Goal: Task Accomplishment & Management: Use online tool/utility

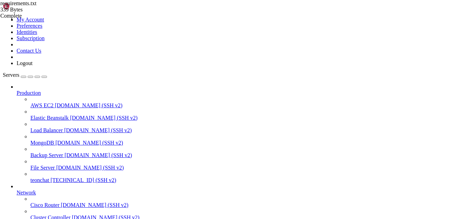
scroll to position [7, 1]
drag, startPoint x: 23, startPoint y: 440, endPoint x: 32, endPoint y: 426, distance: 16.7
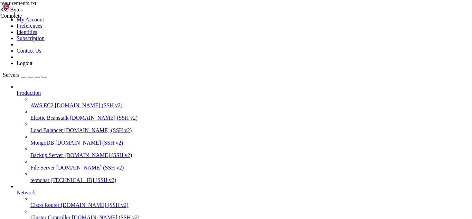
drag, startPoint x: 147, startPoint y: 410, endPoint x: 84, endPoint y: 475, distance: 90.2
drag, startPoint x: 78, startPoint y: 537, endPoint x: 105, endPoint y: 546, distance: 28.5
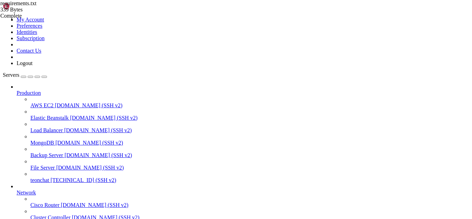
drag, startPoint x: 7, startPoint y: 458, endPoint x: 45, endPoint y: 526, distance: 78.3
drag, startPoint x: 6, startPoint y: 461, endPoint x: 62, endPoint y: 475, distance: 56.9
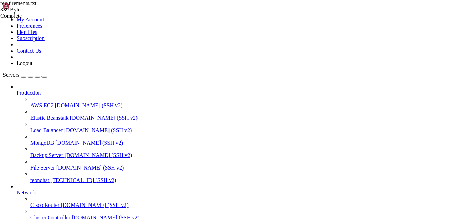
drag, startPoint x: 6, startPoint y: 457, endPoint x: 218, endPoint y: 562, distance: 236.9
drag, startPoint x: 107, startPoint y: 570, endPoint x: 267, endPoint y: 565, distance: 160.4
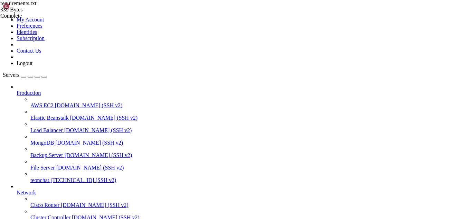
drag, startPoint x: 52, startPoint y: 414, endPoint x: 34, endPoint y: 503, distance: 91.0
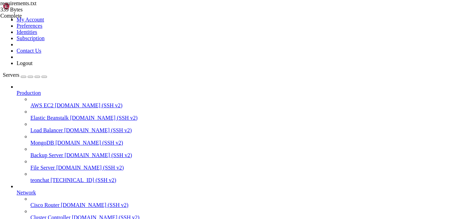
drag, startPoint x: 65, startPoint y: 505, endPoint x: 99, endPoint y: 512, distance: 34.4
drag, startPoint x: 74, startPoint y: 568, endPoint x: 97, endPoint y: 570, distance: 23.6
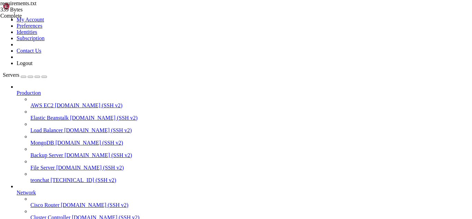
drag, startPoint x: 6, startPoint y: 455, endPoint x: 217, endPoint y: 563, distance: 238.0
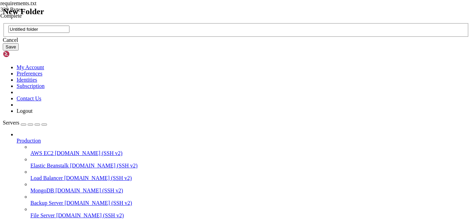
click at [69, 33] on input "Untitled folder" at bounding box center [38, 29] width 61 height 7
click at [3, 23] on icon at bounding box center [3, 23] width 0 height 0
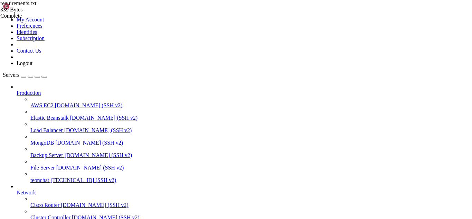
drag, startPoint x: 75, startPoint y: 567, endPoint x: 239, endPoint y: 565, distance: 164.2
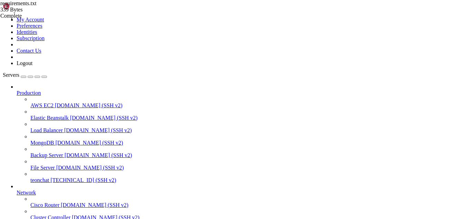
type input "/root/meuapp"
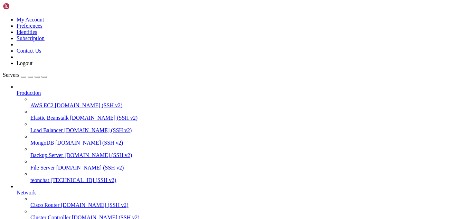
drag, startPoint x: 73, startPoint y: 457, endPoint x: 54, endPoint y: 461, distance: 19.3
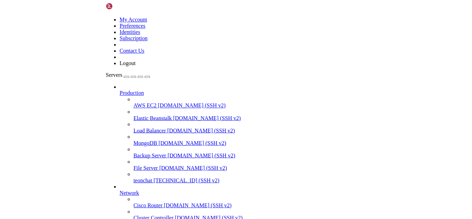
scroll to position [20892, 0]
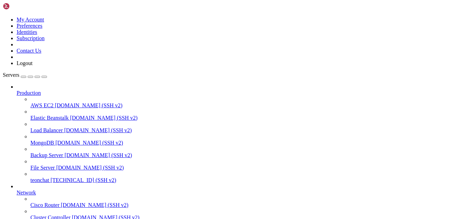
drag, startPoint x: 18, startPoint y: 399, endPoint x: 141, endPoint y: 479, distance: 147.3
drag, startPoint x: 65, startPoint y: 449, endPoint x: 99, endPoint y: 467, distance: 38.2
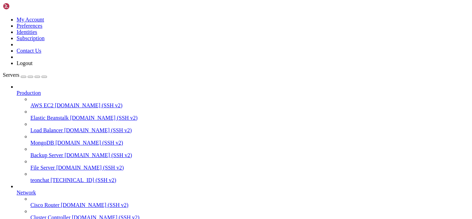
scroll to position [20935, 0]
drag, startPoint x: 82, startPoint y: 554, endPoint x: 117, endPoint y: 557, distance: 35.1
drag, startPoint x: 132, startPoint y: 547, endPoint x: 5, endPoint y: 440, distance: 165.8
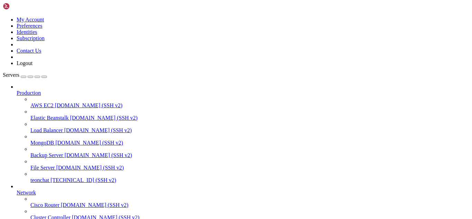
drag, startPoint x: 70, startPoint y: 423, endPoint x: 45, endPoint y: 480, distance: 61.9
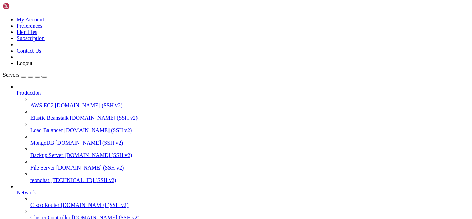
drag, startPoint x: 100, startPoint y: 475, endPoint x: 117, endPoint y: 551, distance: 77.5
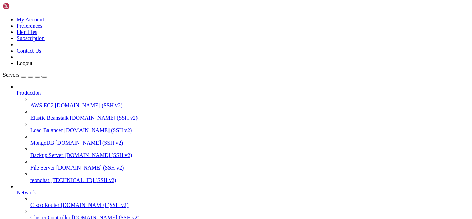
drag, startPoint x: 98, startPoint y: 553, endPoint x: 260, endPoint y: 552, distance: 162.4
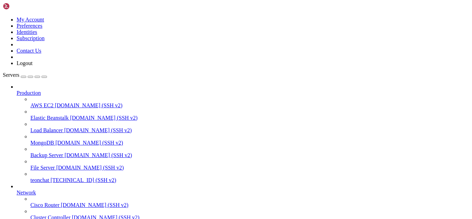
drag, startPoint x: 49, startPoint y: 540, endPoint x: 5, endPoint y: 521, distance: 47.6
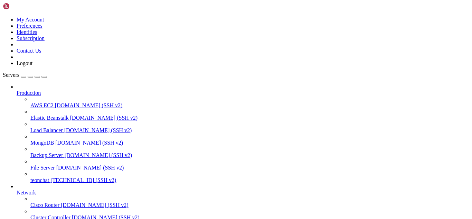
drag, startPoint x: 114, startPoint y: 479, endPoint x: 199, endPoint y: 549, distance: 110.7
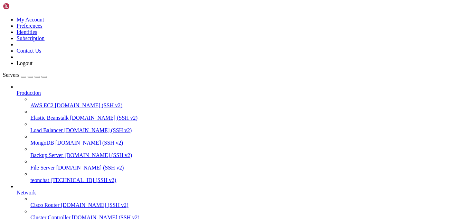
drag, startPoint x: 75, startPoint y: 554, endPoint x: 62, endPoint y: 553, distance: 13.2
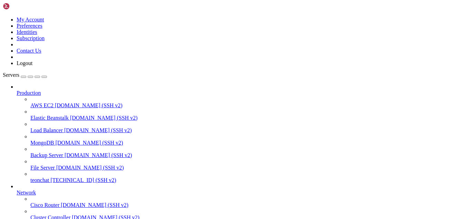
drag, startPoint x: 65, startPoint y: 549, endPoint x: 204, endPoint y: 552, distance: 138.9
drag, startPoint x: 111, startPoint y: 556, endPoint x: 216, endPoint y: 553, distance: 104.4
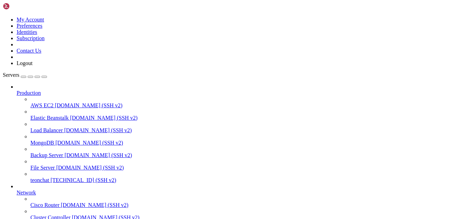
drag, startPoint x: 82, startPoint y: 555, endPoint x: 209, endPoint y: 552, distance: 126.9
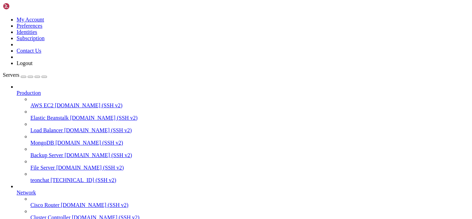
drag, startPoint x: 5, startPoint y: 487, endPoint x: 87, endPoint y: 545, distance: 99.9
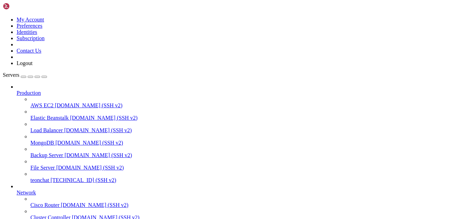
type input "/root/meuapp"
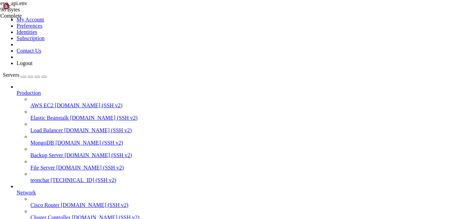
scroll to position [24341, 0]
drag, startPoint x: 50, startPoint y: 562, endPoint x: 7, endPoint y: 401, distance: 166.0
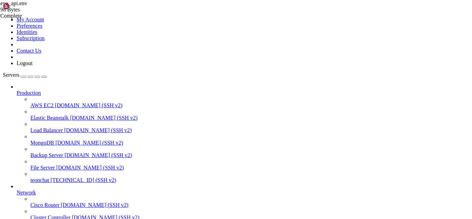
drag, startPoint x: 5, startPoint y: 448, endPoint x: 62, endPoint y: 559, distance: 125.2
drag, startPoint x: 5, startPoint y: 447, endPoint x: 52, endPoint y: 563, distance: 124.5
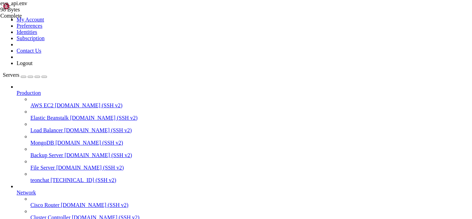
drag, startPoint x: 30, startPoint y: 562, endPoint x: 6, endPoint y: 432, distance: 132.6
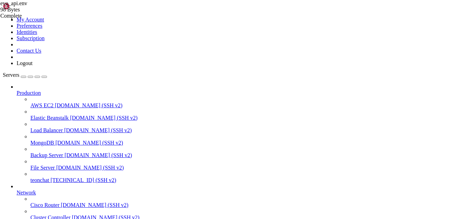
drag, startPoint x: 81, startPoint y: 566, endPoint x: 47, endPoint y: 568, distance: 34.0
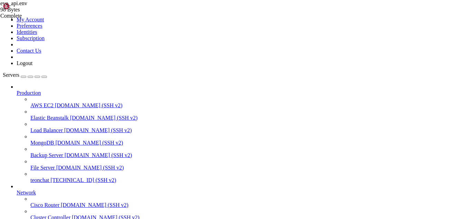
drag, startPoint x: 160, startPoint y: 480, endPoint x: 67, endPoint y: 480, distance: 93.0
drag, startPoint x: 67, startPoint y: 417, endPoint x: 103, endPoint y: 437, distance: 41.8
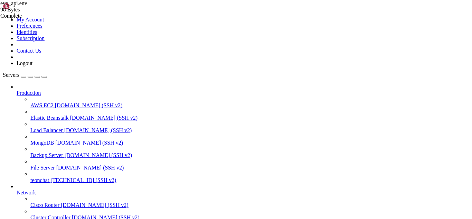
drag, startPoint x: 64, startPoint y: 417, endPoint x: 99, endPoint y: 458, distance: 52.9
drag, startPoint x: 79, startPoint y: 455, endPoint x: 200, endPoint y: 567, distance: 165.0
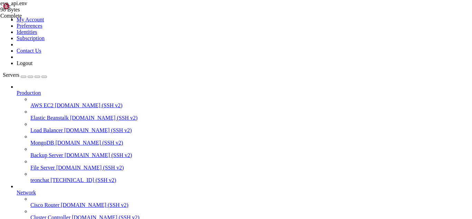
drag, startPoint x: 200, startPoint y: 567, endPoint x: 45, endPoint y: 565, distance: 155.5
drag, startPoint x: 73, startPoint y: 564, endPoint x: 174, endPoint y: 572, distance: 101.9
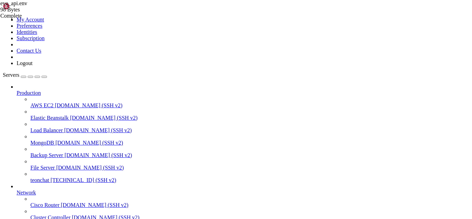
drag, startPoint x: 88, startPoint y: 569, endPoint x: 50, endPoint y: 571, distance: 37.7
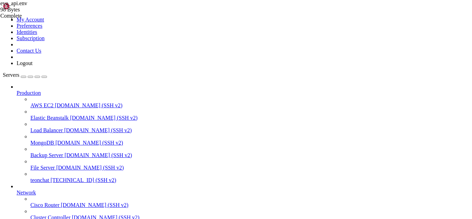
drag, startPoint x: 59, startPoint y: 566, endPoint x: 41, endPoint y: 566, distance: 18.3
drag, startPoint x: 90, startPoint y: 570, endPoint x: 68, endPoint y: 562, distance: 22.6
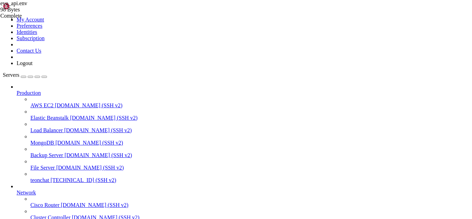
scroll to position [26359, 0]
drag, startPoint x: 65, startPoint y: 560, endPoint x: 50, endPoint y: 560, distance: 14.9
drag, startPoint x: 6, startPoint y: 442, endPoint x: 88, endPoint y: 561, distance: 145.0
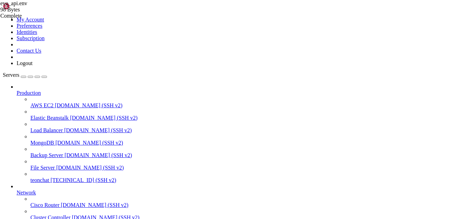
scroll to position [26243, 0]
drag, startPoint x: 91, startPoint y: 562, endPoint x: 6, endPoint y: 549, distance: 86.7
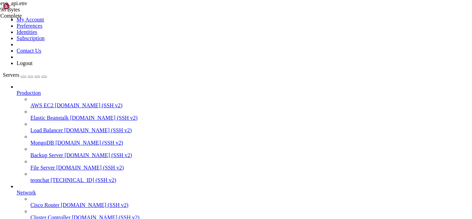
drag, startPoint x: 248, startPoint y: 38, endPoint x: 99, endPoint y: 30, distance: 149.1
type textarea "DATABASE_PROVIDER=postgresql DATABASE_URL=postgresql://postgres:typebot@typebot…"
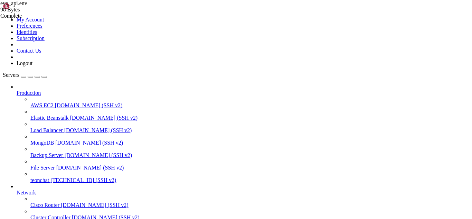
type textarea "DATABASE_URL=postgresql://postgres:typebot@postgres:5432/evolution"
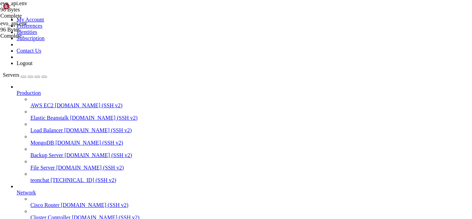
drag, startPoint x: 71, startPoint y: 563, endPoint x: 58, endPoint y: 564, distance: 13.5
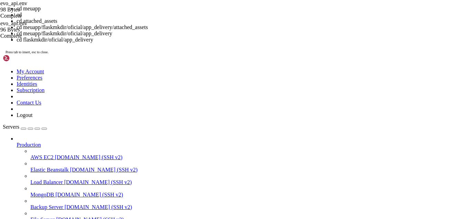
scroll to position [26412, 0]
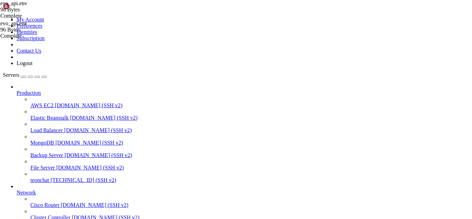
drag, startPoint x: 69, startPoint y: 565, endPoint x: 45, endPoint y: 562, distance: 24.4
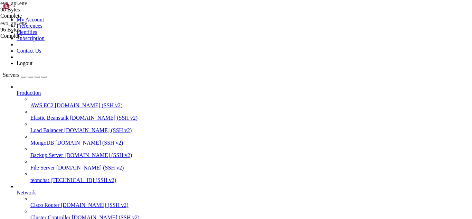
drag, startPoint x: 87, startPoint y: 568, endPoint x: 76, endPoint y: 568, distance: 11.1
drag, startPoint x: 109, startPoint y: 566, endPoint x: 99, endPoint y: 566, distance: 10.0
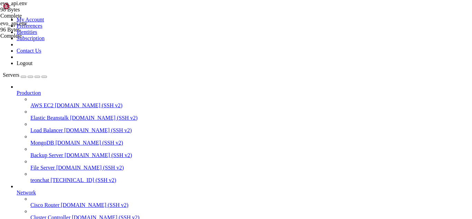
scroll to position [25721, 0]
drag, startPoint x: 64, startPoint y: 523, endPoint x: 100, endPoint y: 529, distance: 36.1
drag, startPoint x: 73, startPoint y: 566, endPoint x: 107, endPoint y: 572, distance: 35.1
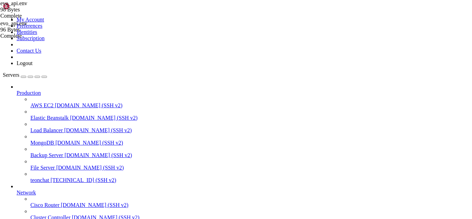
drag, startPoint x: 7, startPoint y: 471, endPoint x: 27, endPoint y: 491, distance: 28.6
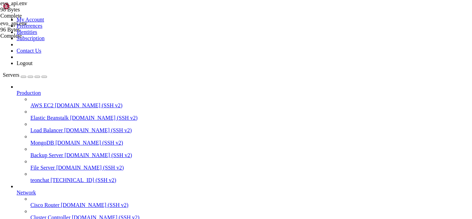
drag, startPoint x: 5, startPoint y: 470, endPoint x: 42, endPoint y: 551, distance: 88.4
drag, startPoint x: 4, startPoint y: 471, endPoint x: 13, endPoint y: 482, distance: 14.4
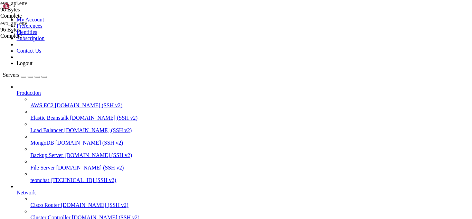
drag, startPoint x: 6, startPoint y: 471, endPoint x: 60, endPoint y: 561, distance: 105.0
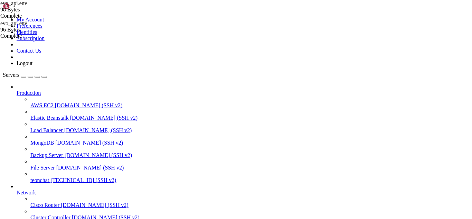
scroll to position [29784, 0]
drag, startPoint x: 72, startPoint y: 566, endPoint x: 49, endPoint y: 560, distance: 24.3
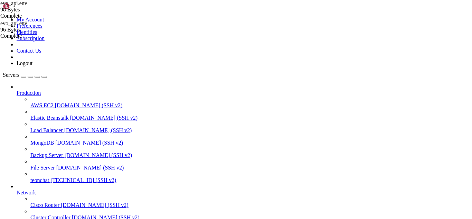
scroll to position [29813, 0]
drag, startPoint x: 134, startPoint y: 564, endPoint x: 113, endPoint y: 565, distance: 21.5
drag, startPoint x: 67, startPoint y: 509, endPoint x: 124, endPoint y: 513, distance: 57.5
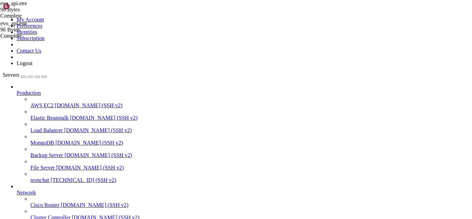
drag, startPoint x: 65, startPoint y: 509, endPoint x: 143, endPoint y: 511, distance: 78.5
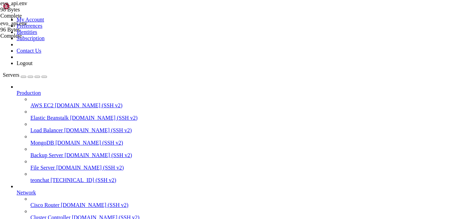
drag, startPoint x: 93, startPoint y: 562, endPoint x: 146, endPoint y: 572, distance: 54.6
drag, startPoint x: 96, startPoint y: 566, endPoint x: 80, endPoint y: 566, distance: 16.2
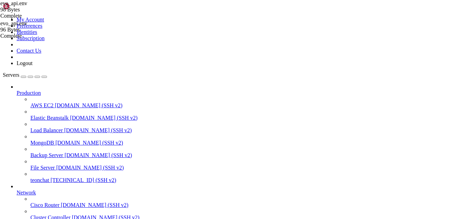
scroll to position [29867, 0]
drag, startPoint x: 78, startPoint y: 566, endPoint x: 54, endPoint y: 551, distance: 28.4
drag, startPoint x: 49, startPoint y: 570, endPoint x: 29, endPoint y: 566, distance: 20.7
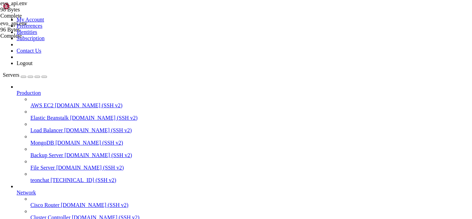
drag, startPoint x: 4, startPoint y: 519, endPoint x: 35, endPoint y: 559, distance: 50.6
drag, startPoint x: 34, startPoint y: 568, endPoint x: 30, endPoint y: 564, distance: 5.6
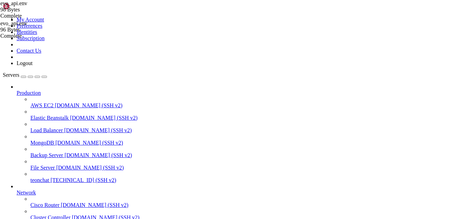
drag, startPoint x: 135, startPoint y: 559, endPoint x: 6, endPoint y: 520, distance: 135.1
drag, startPoint x: 5, startPoint y: 490, endPoint x: 12, endPoint y: 502, distance: 14.6
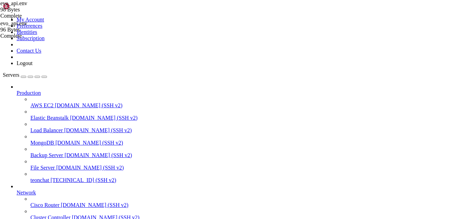
drag, startPoint x: 7, startPoint y: 492, endPoint x: 13, endPoint y: 505, distance: 14.4
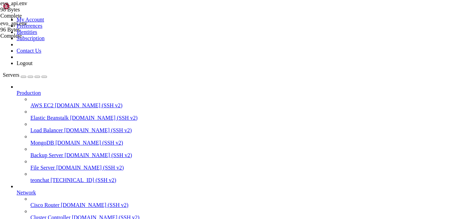
drag, startPoint x: 6, startPoint y: 490, endPoint x: 11, endPoint y: 506, distance: 16.5
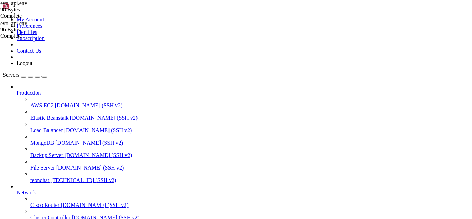
drag, startPoint x: 65, startPoint y: 566, endPoint x: 76, endPoint y: 568, distance: 11.5
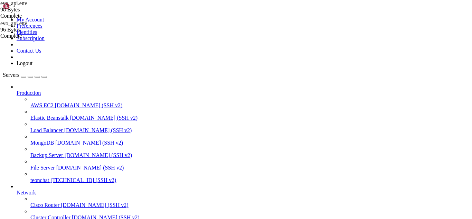
drag, startPoint x: 76, startPoint y: 568, endPoint x: 101, endPoint y: 574, distance: 25.7
drag, startPoint x: 55, startPoint y: 567, endPoint x: 29, endPoint y: 568, distance: 26.3
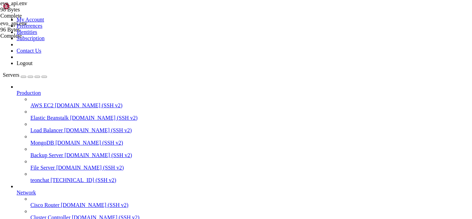
drag, startPoint x: 73, startPoint y: 567, endPoint x: 52, endPoint y: 565, distance: 21.2
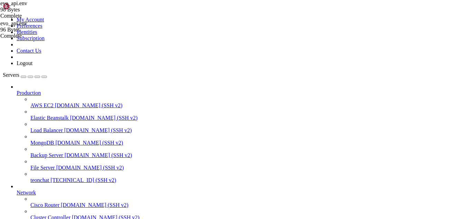
drag, startPoint x: 52, startPoint y: 565, endPoint x: 34, endPoint y: 560, distance: 19.1
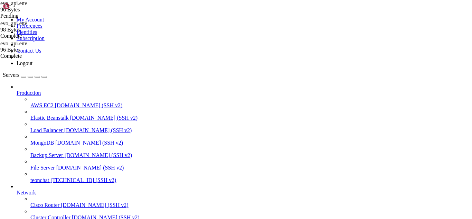
type textarea "DATABASE_PROVIDER=postgresql"
drag, startPoint x: 81, startPoint y: 569, endPoint x: 67, endPoint y: 557, distance: 18.7
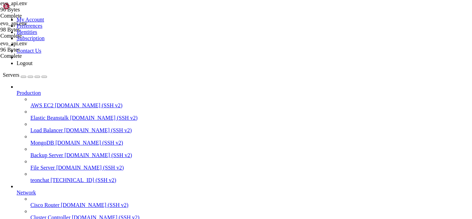
drag, startPoint x: 82, startPoint y: 567, endPoint x: 62, endPoint y: 561, distance: 21.3
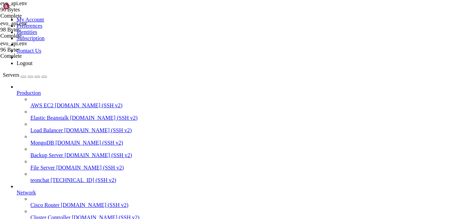
drag, startPoint x: 20, startPoint y: 411, endPoint x: 11, endPoint y: 488, distance: 77.2
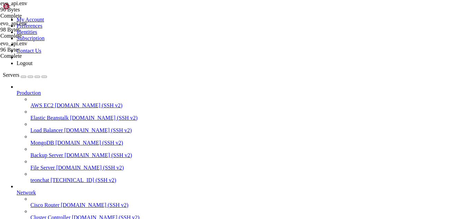
scroll to position [30094, 0]
drag, startPoint x: 66, startPoint y: 433, endPoint x: 72, endPoint y: 442, distance: 10.7
drag, startPoint x: 71, startPoint y: 170, endPoint x: 145, endPoint y: 210, distance: 84.7
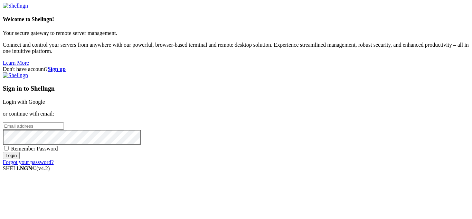
drag, startPoint x: 3, startPoint y: 45, endPoint x: 122, endPoint y: 228, distance: 218.5
click at [45, 99] on link "Login with Google" at bounding box center [24, 102] width 42 height 6
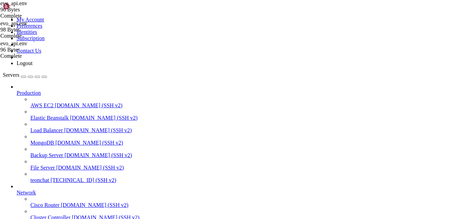
scroll to position [30641, 0]
drag, startPoint x: 6, startPoint y: 475, endPoint x: 127, endPoint y: 560, distance: 147.4
copy div "root@teonchat:~/meuapp# docker logs evo_api Environment variables loaded from .…"
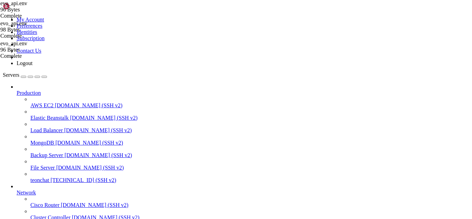
drag, startPoint x: 72, startPoint y: 569, endPoint x: 180, endPoint y: 566, distance: 108.6
drag, startPoint x: 69, startPoint y: 477, endPoint x: 8, endPoint y: 518, distance: 73.9
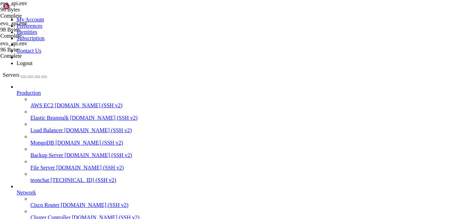
drag, startPoint x: 73, startPoint y: 569, endPoint x: 59, endPoint y: 561, distance: 15.8
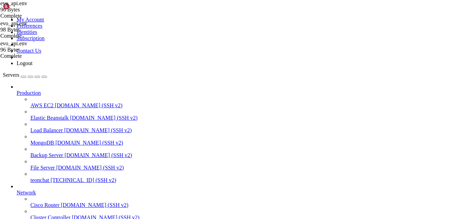
drag, startPoint x: 6, startPoint y: 417, endPoint x: 175, endPoint y: 562, distance: 222.8
copy div "root@teonchat:~/meuapp# docker logs evo_api Environment variables loaded from .…"
